Goal: Task Accomplishment & Management: Use online tool/utility

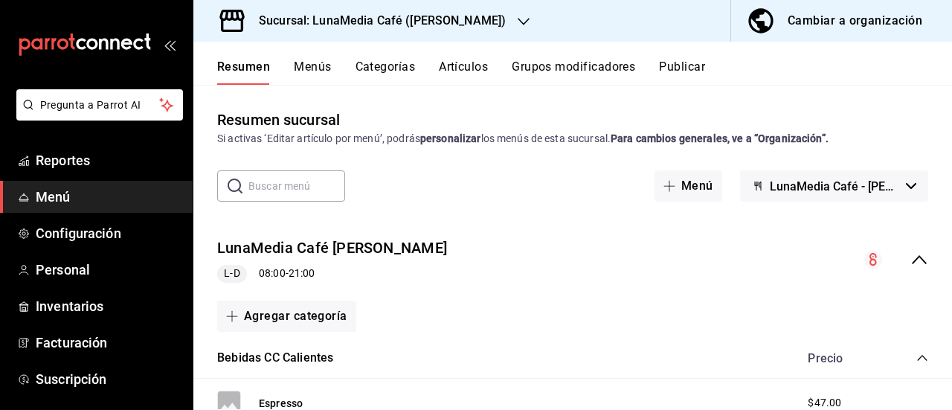
click at [702, 65] on button "Publicar" at bounding box center [682, 71] width 46 height 25
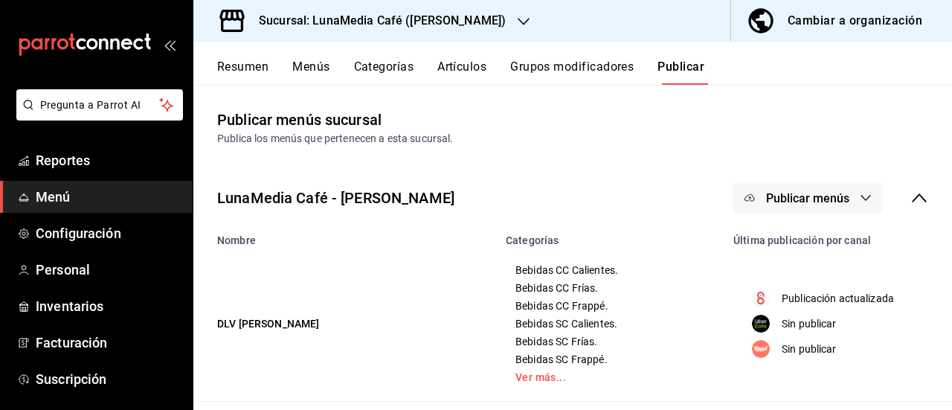
click at [813, 190] on button "Publicar menús" at bounding box center [807, 197] width 149 height 31
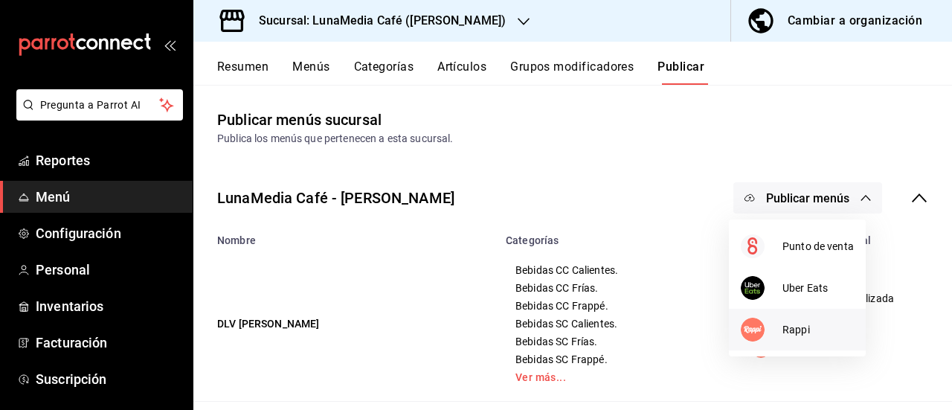
click at [776, 337] on div at bounding box center [761, 329] width 42 height 24
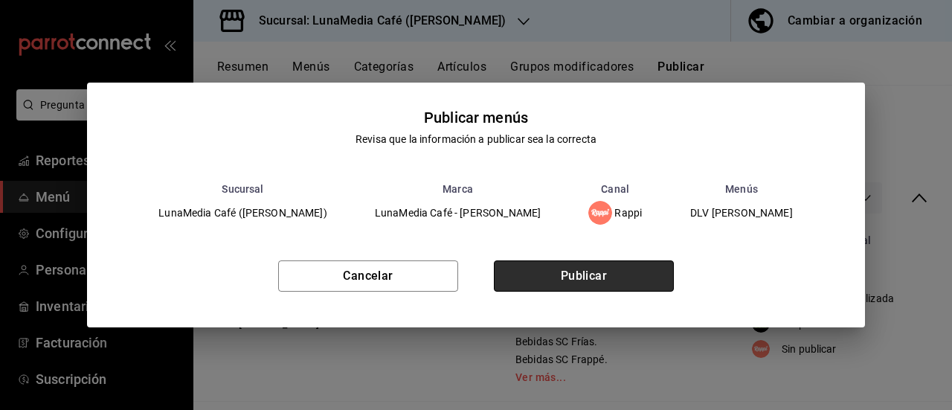
click at [580, 283] on button "Publicar" at bounding box center [584, 275] width 180 height 31
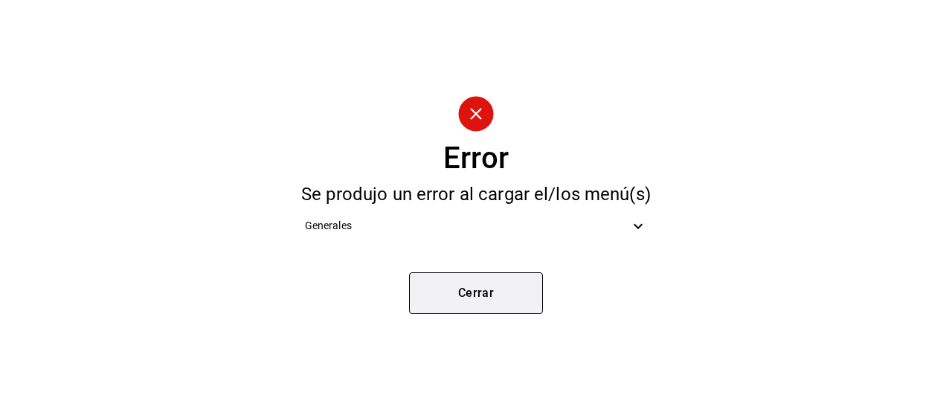
click at [494, 291] on button "Cerrar" at bounding box center [476, 293] width 134 height 42
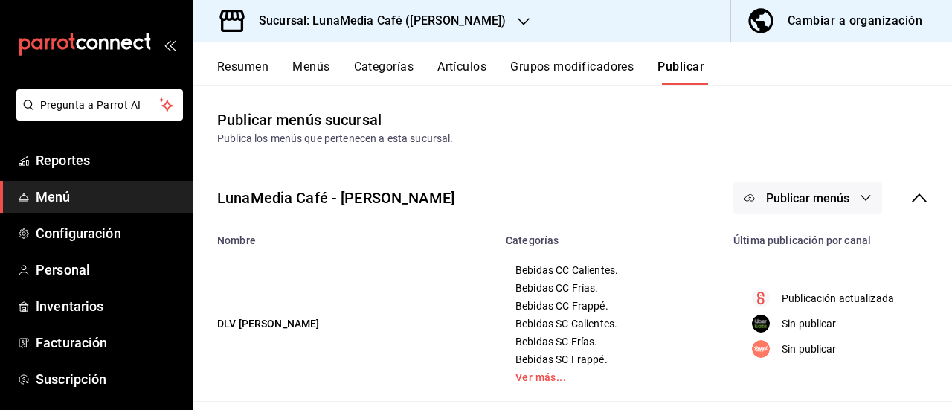
click at [230, 71] on button "Resumen" at bounding box center [242, 71] width 51 height 25
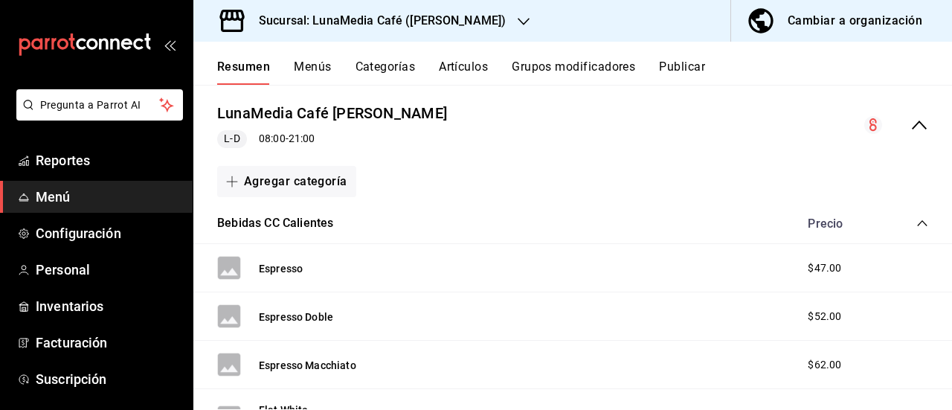
scroll to position [149, 0]
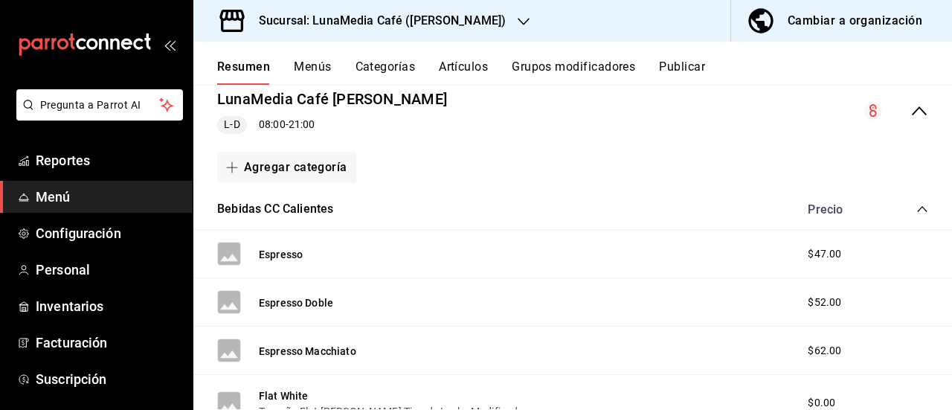
click at [910, 111] on icon "collapse-menu-row" at bounding box center [919, 111] width 18 height 18
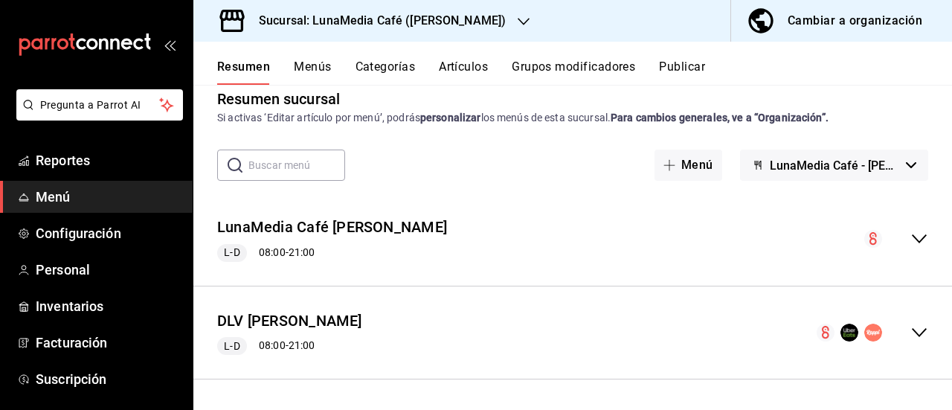
scroll to position [19, 0]
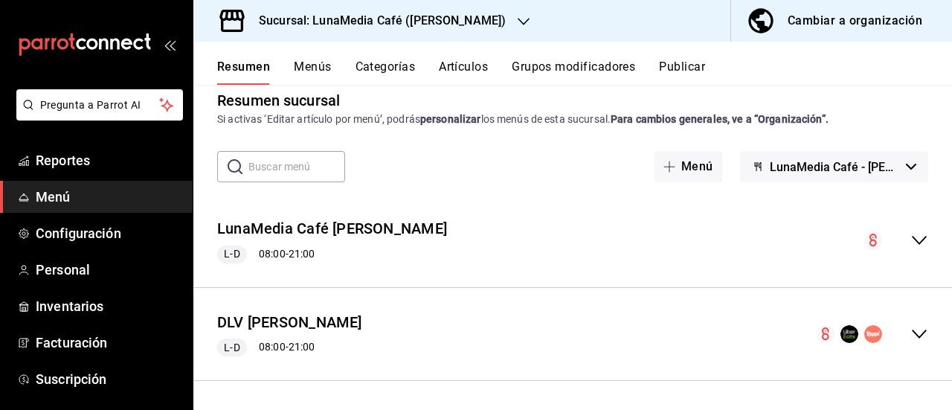
click at [910, 333] on icon "collapse-menu-row" at bounding box center [919, 334] width 18 height 18
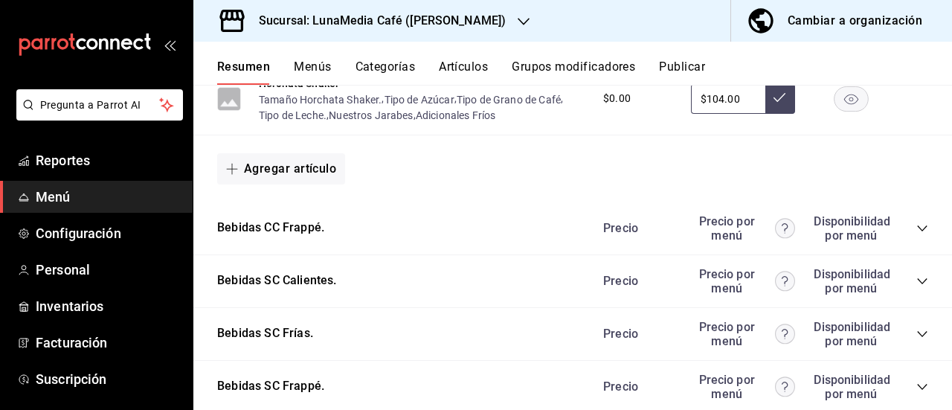
scroll to position [1406, 0]
